Goal: Information Seeking & Learning: Find specific page/section

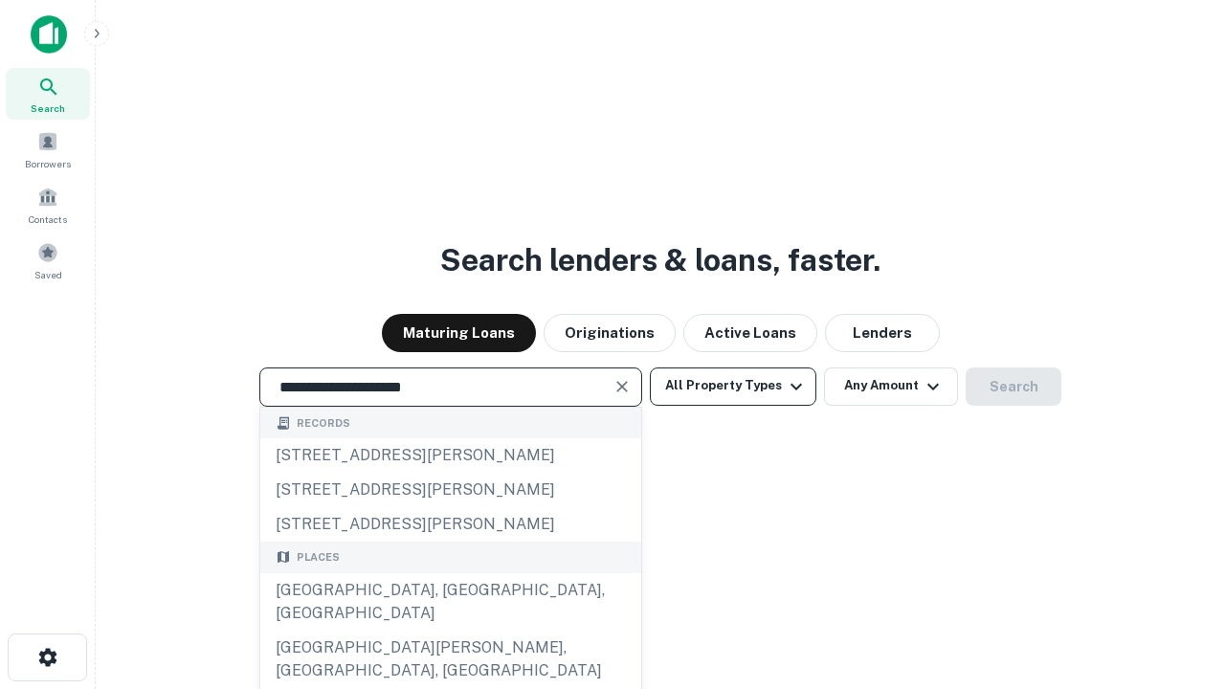
click at [450, 631] on div "[GEOGRAPHIC_DATA], [GEOGRAPHIC_DATA], [GEOGRAPHIC_DATA]" at bounding box center [450, 601] width 381 height 57
click at [733, 386] on button "All Property Types" at bounding box center [733, 386] width 166 height 38
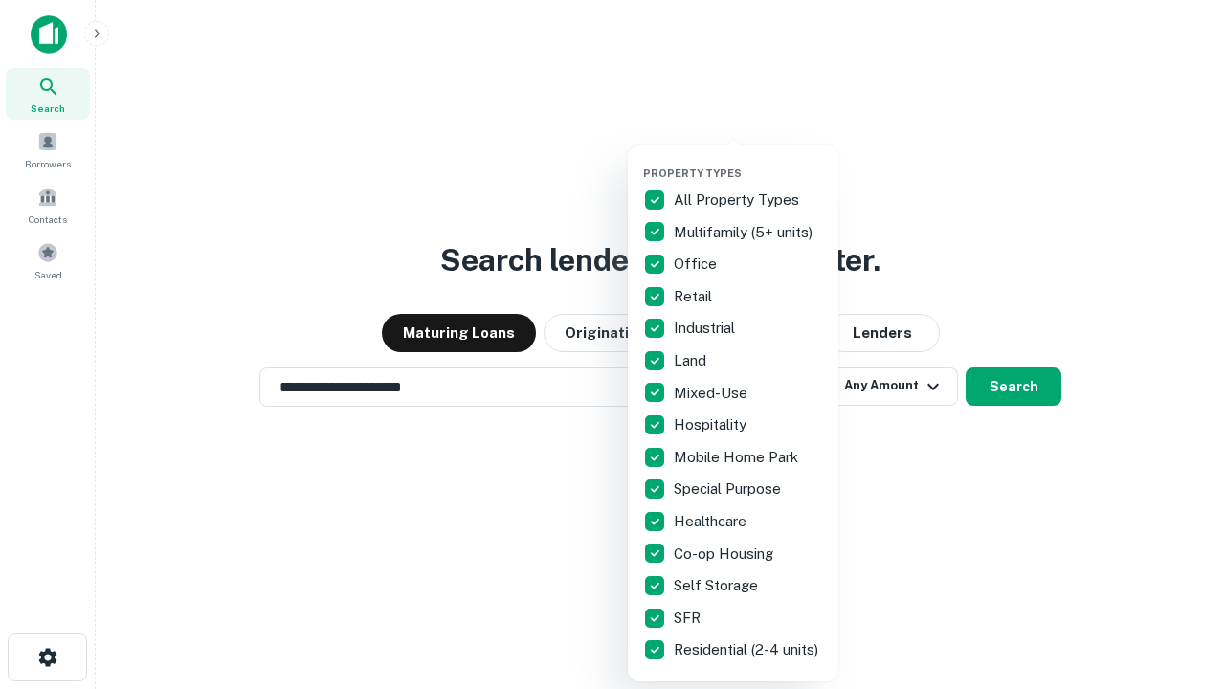
type input "**********"
click at [748, 161] on button "button" at bounding box center [748, 161] width 211 height 1
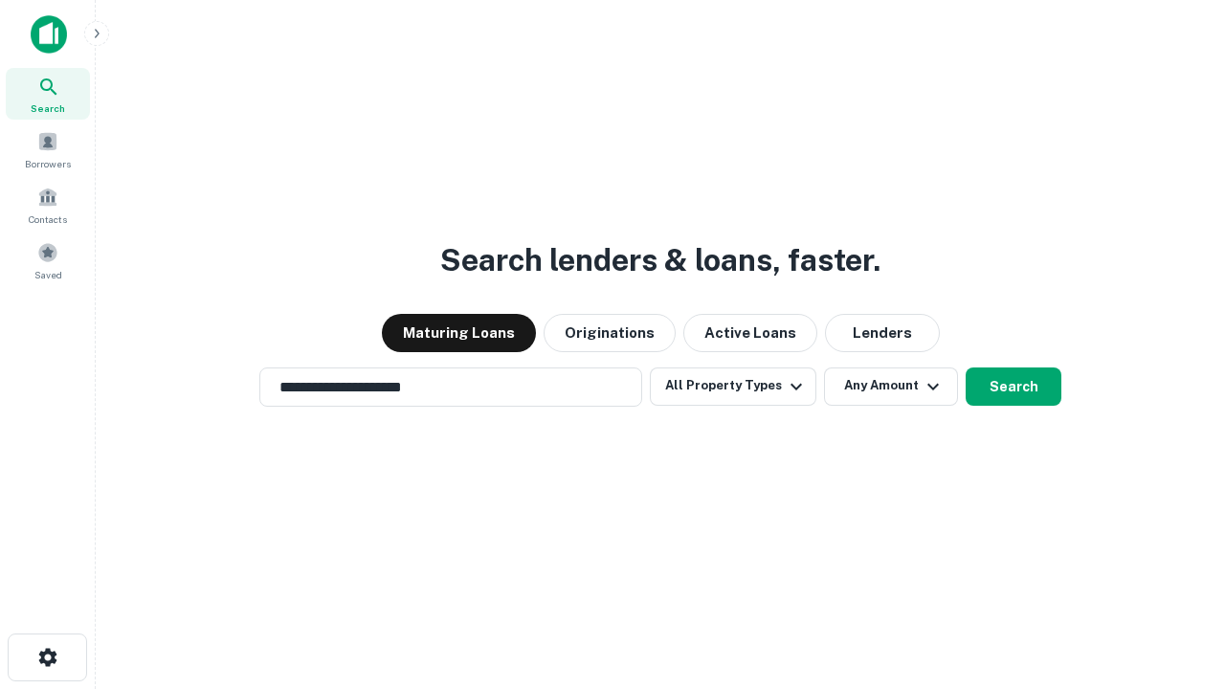
scroll to position [30, 0]
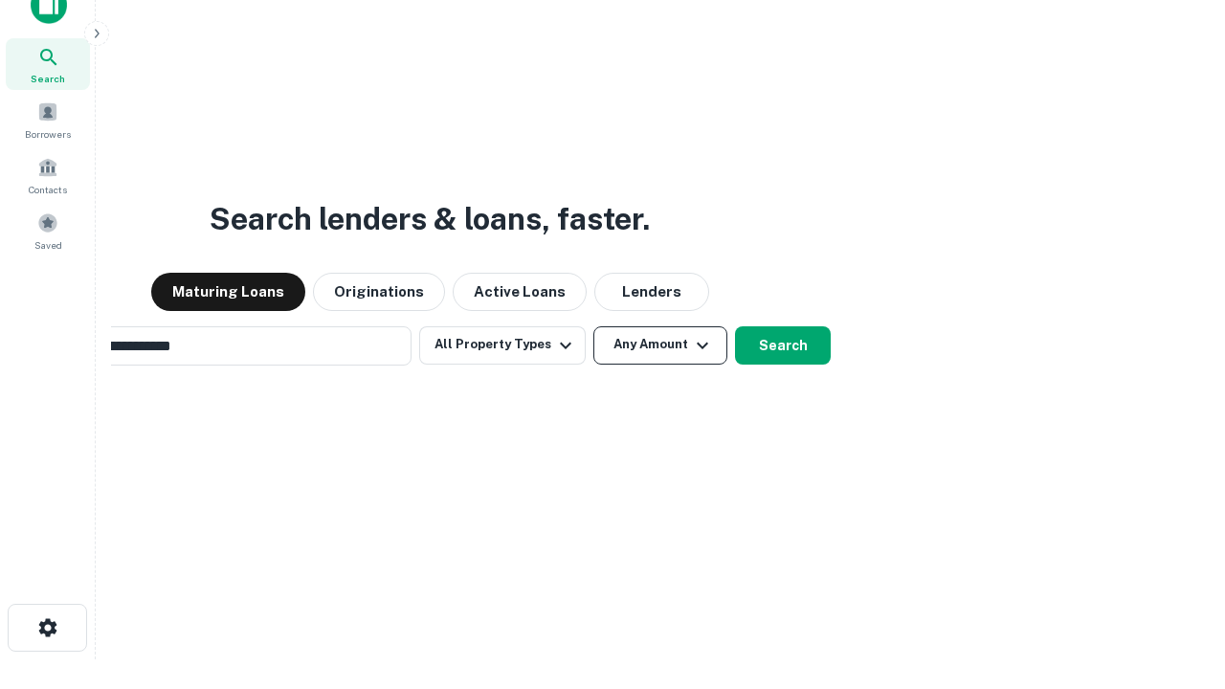
click at [593, 326] on button "Any Amount" at bounding box center [660, 345] width 134 height 38
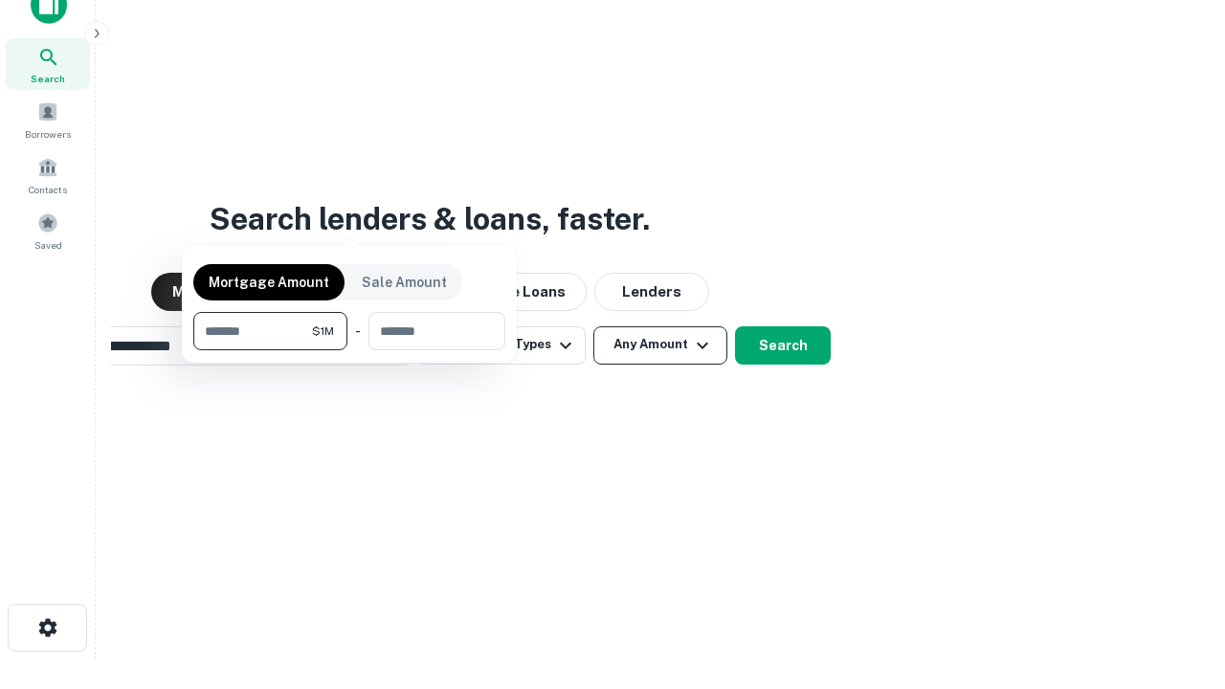
scroll to position [31, 0]
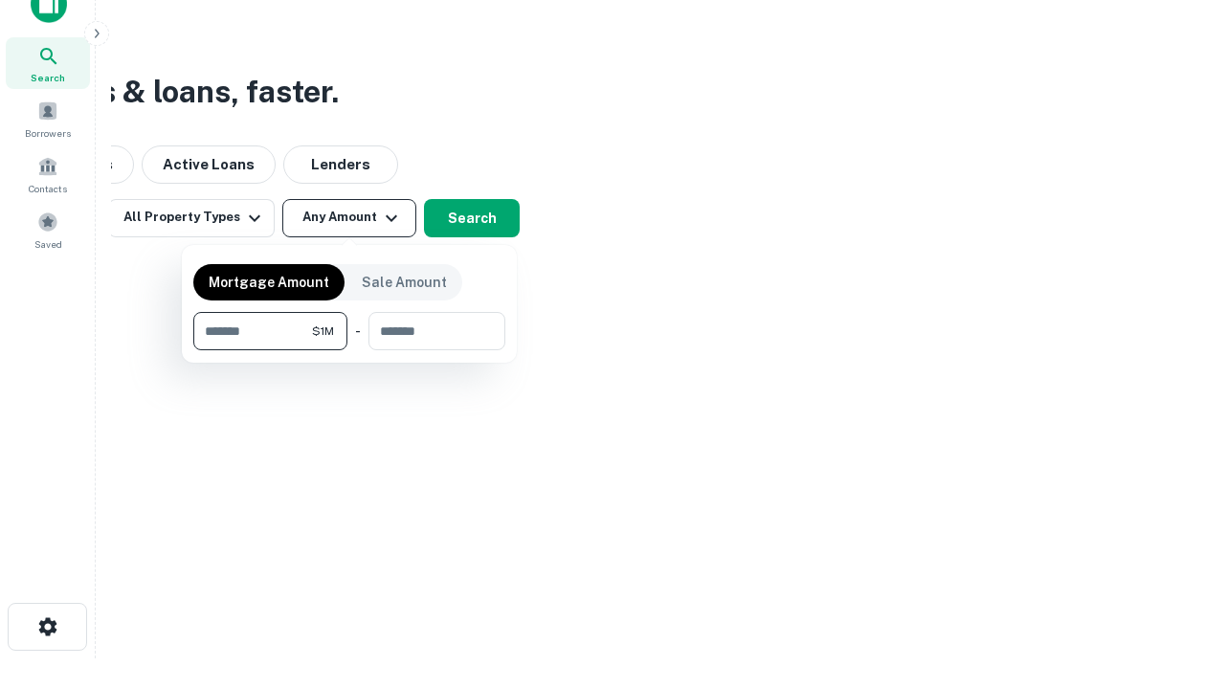
type input "*******"
click at [349, 350] on button "button" at bounding box center [349, 350] width 312 height 1
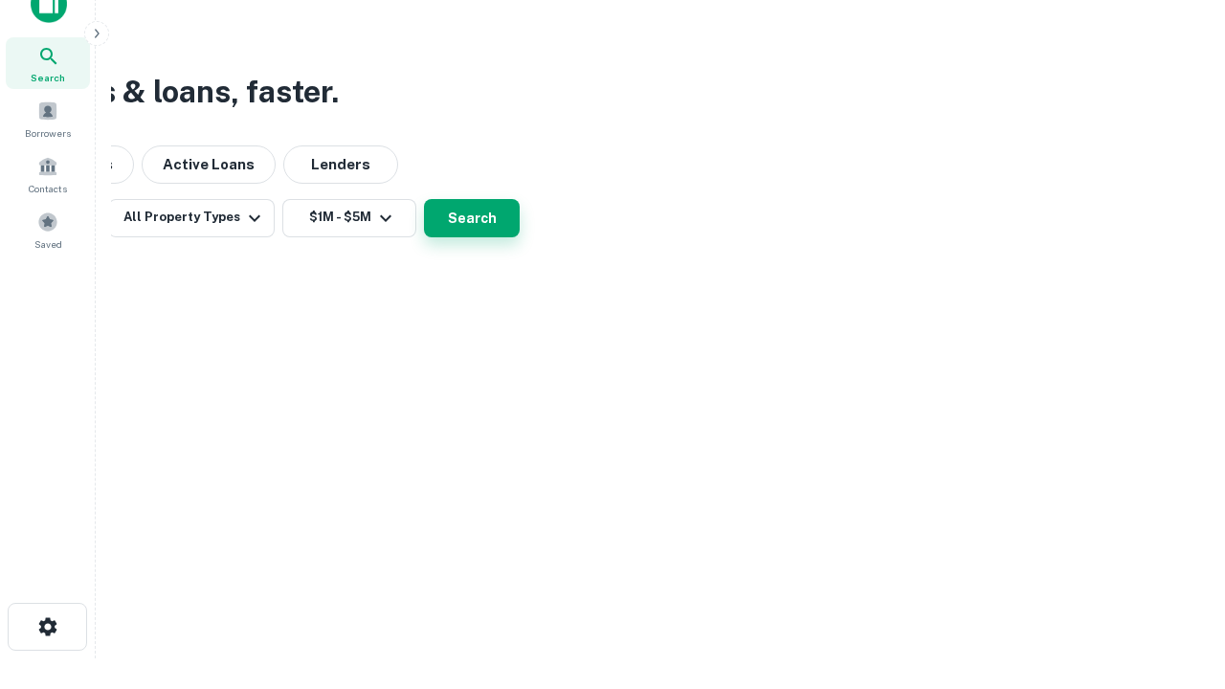
click at [520, 237] on button "Search" at bounding box center [472, 218] width 96 height 38
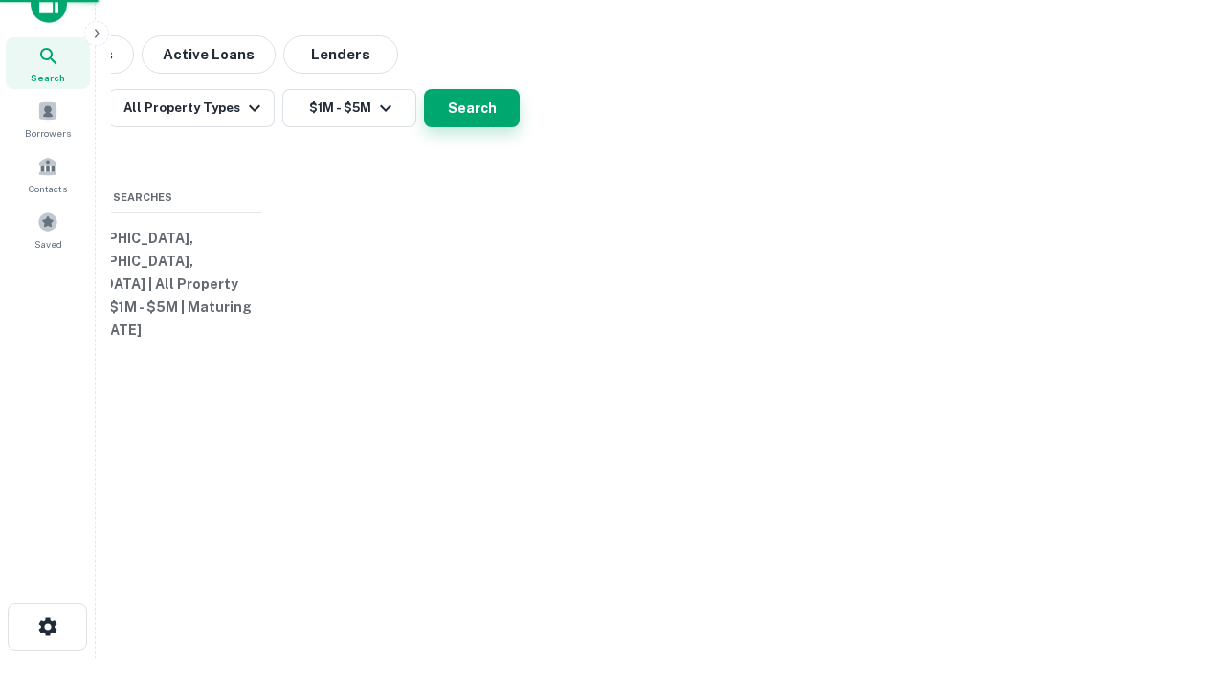
scroll to position [30, 0]
